Goal: Transaction & Acquisition: Purchase product/service

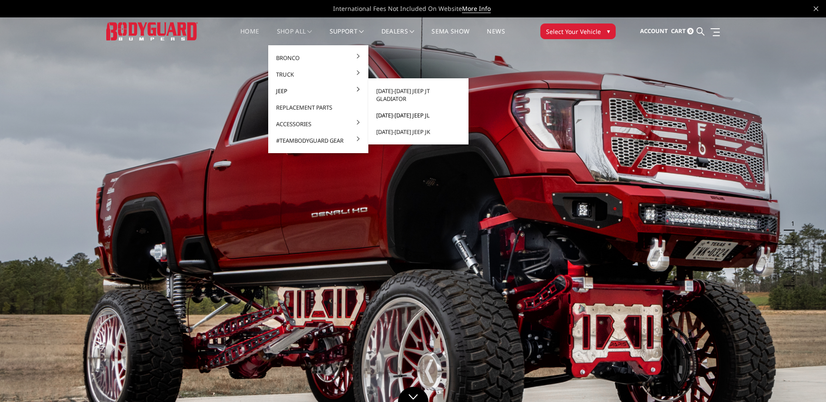
click at [397, 111] on link "[DATE]-[DATE] Jeep JL" at bounding box center [418, 115] width 93 height 17
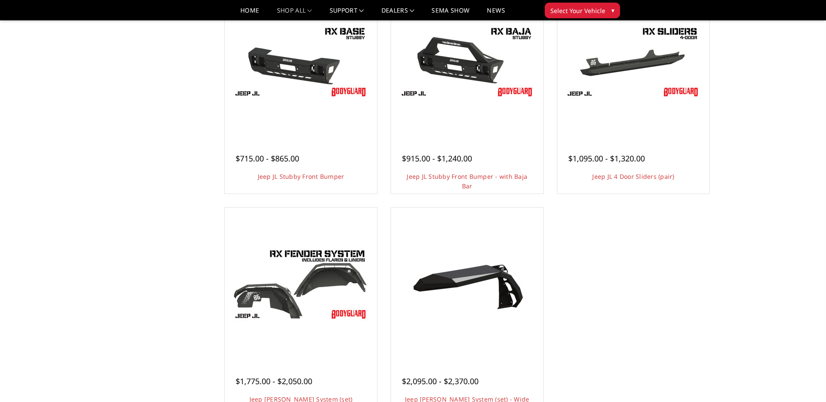
scroll to position [348, 0]
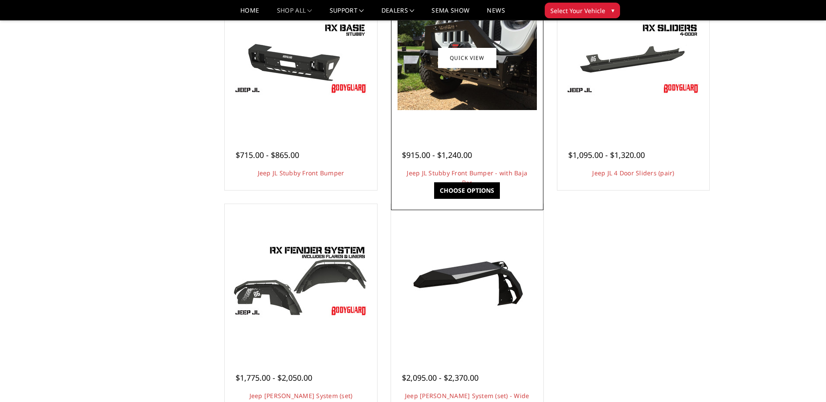
click at [500, 74] on img at bounding box center [466, 58] width 139 height 104
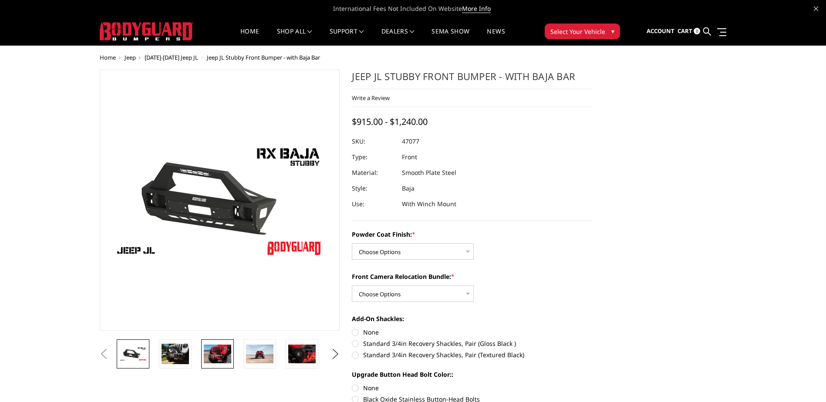
click at [205, 347] on img at bounding box center [217, 354] width 27 height 18
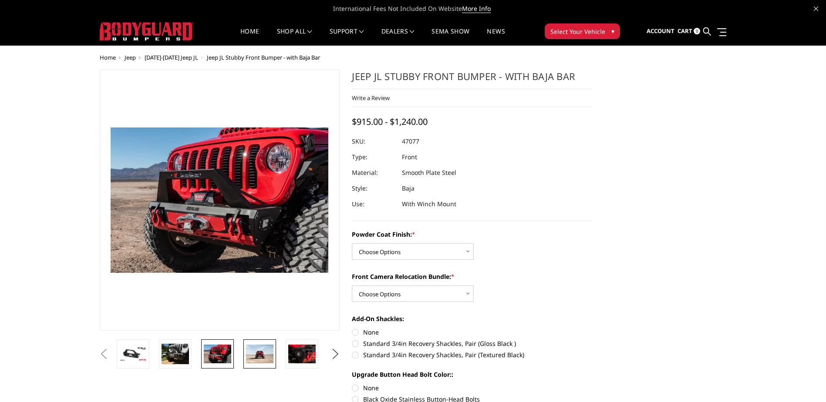
click at [251, 358] on img at bounding box center [259, 354] width 27 height 18
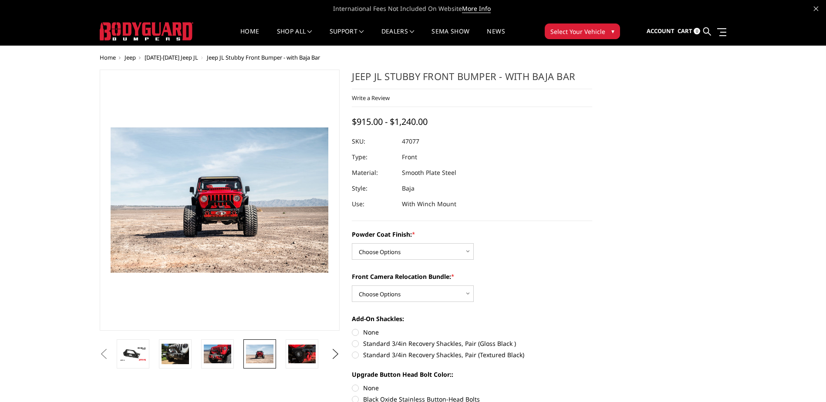
click at [275, 356] on link at bounding box center [259, 353] width 33 height 29
click at [312, 364] on link at bounding box center [301, 353] width 33 height 29
